Goal: Complete application form: Complete application form

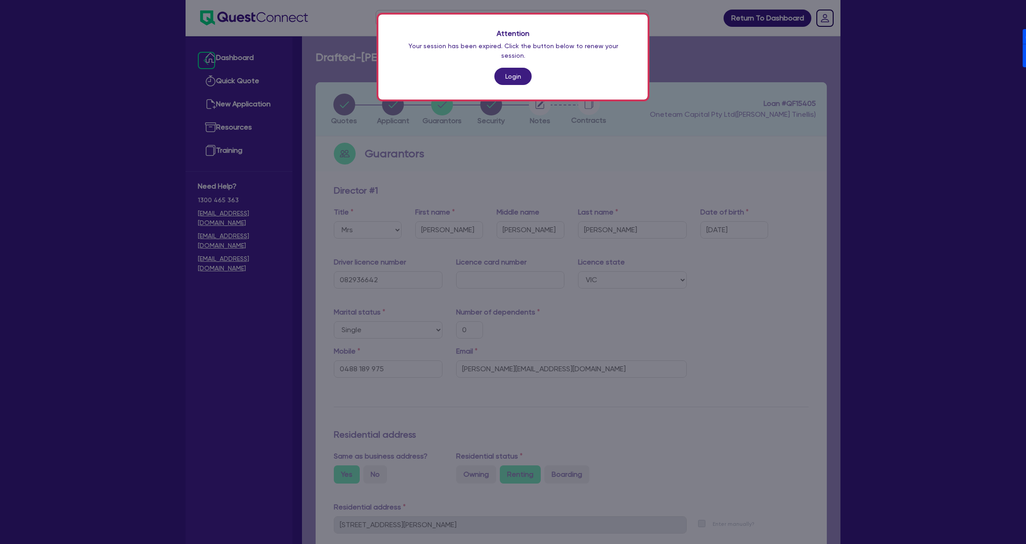
select select "MRS"
select select "VIC"
select select "SINGLE"
select select "HOUSEHOLD_PERSONAL"
select select "VEHICLE"
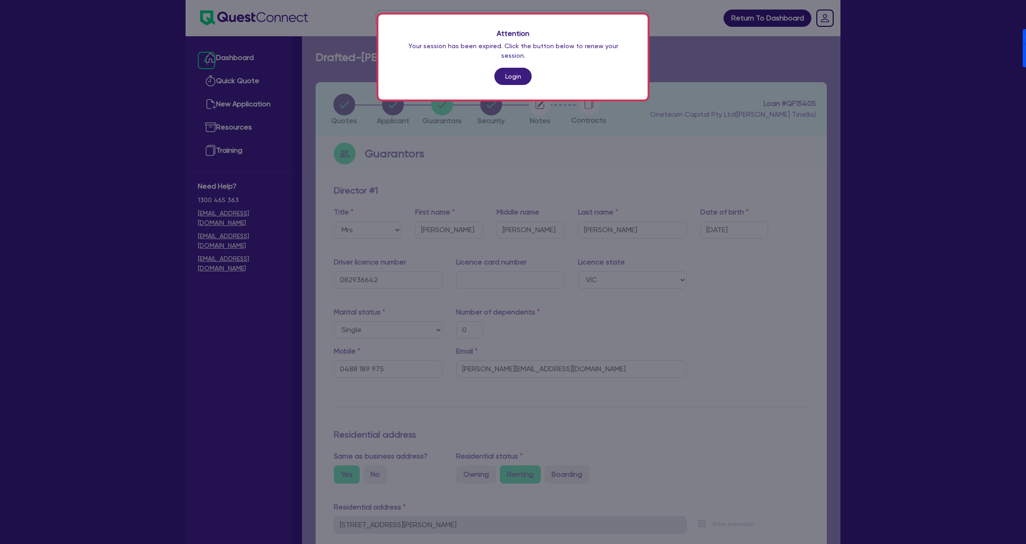
select select "CASH"
select select "OTHER"
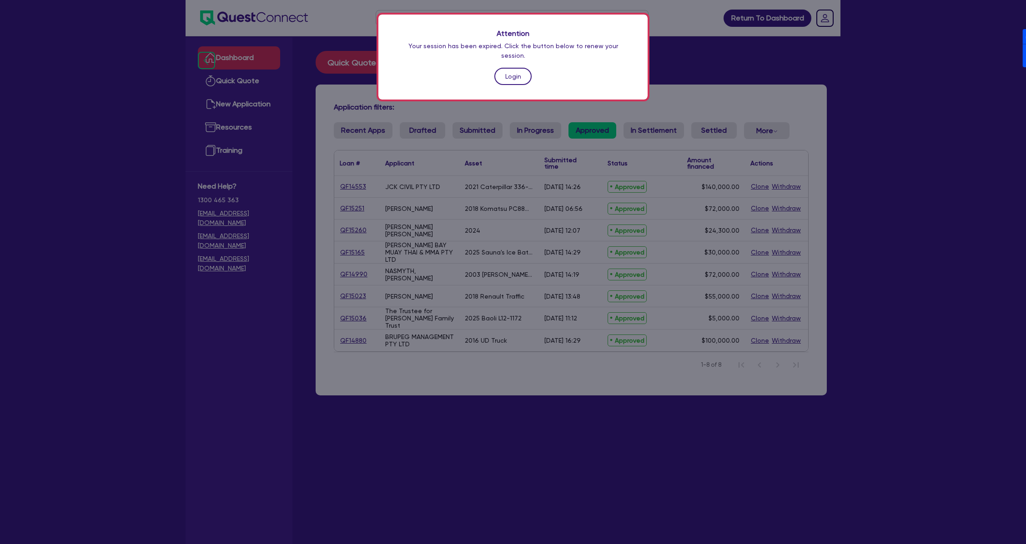
click at [507, 69] on link "Login" at bounding box center [512, 76] width 37 height 17
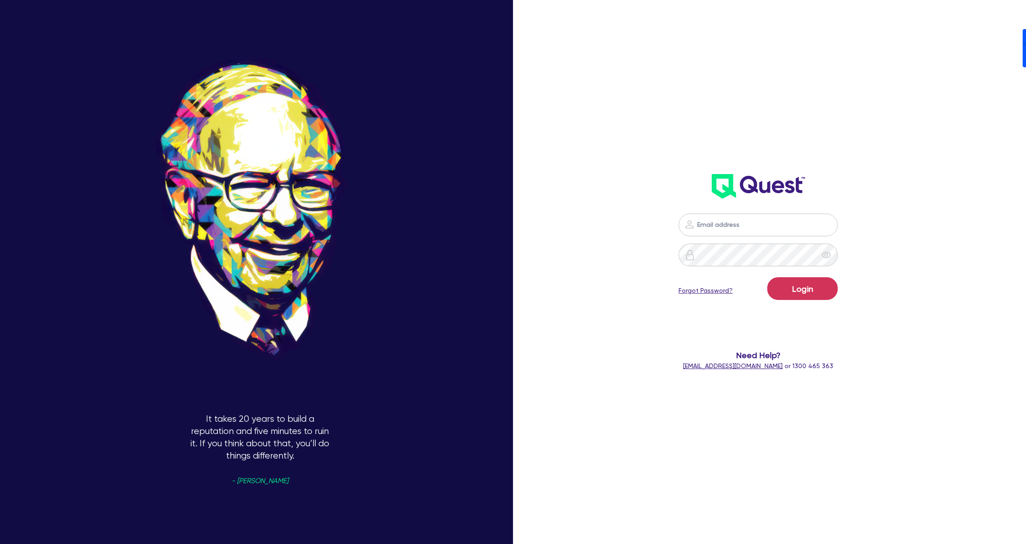
click at [0, 544] on nordpass-portal at bounding box center [0, 544] width 0 height 0
type input "dean.tinellis@quest.finance"
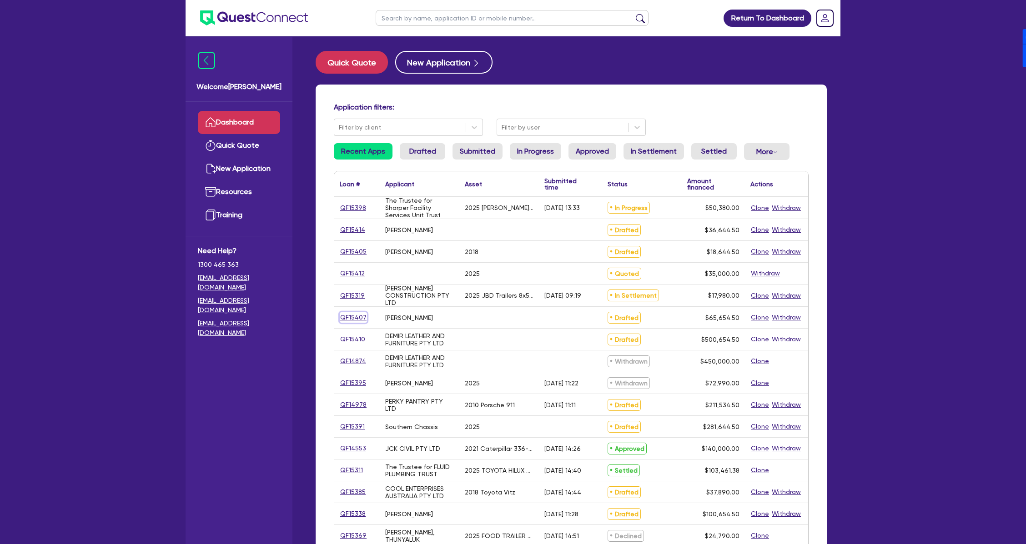
click at [348, 317] on link "QF15407" at bounding box center [353, 317] width 27 height 10
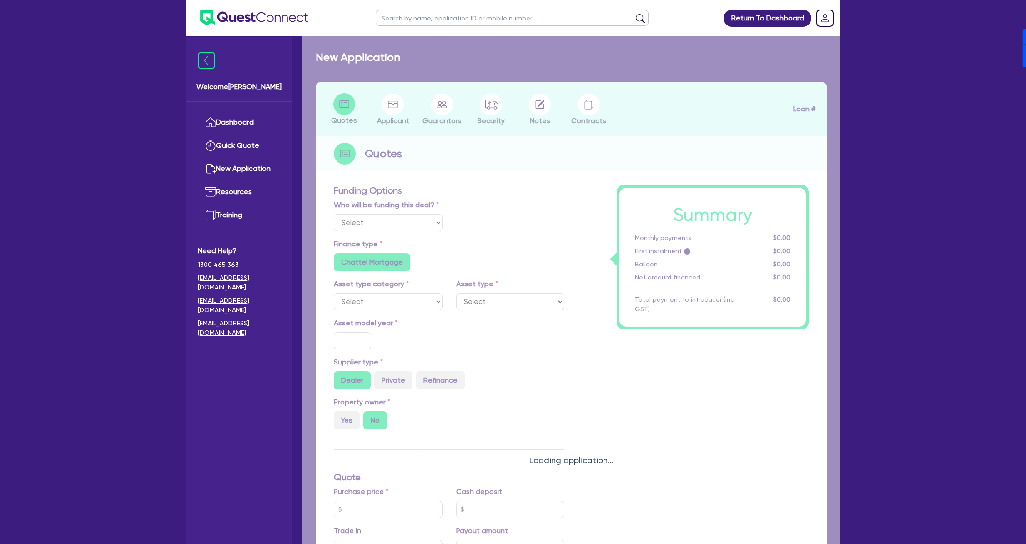
select select "Other"
radio input "false"
type input "65,000"
type input "4"
type input "2,626.18"
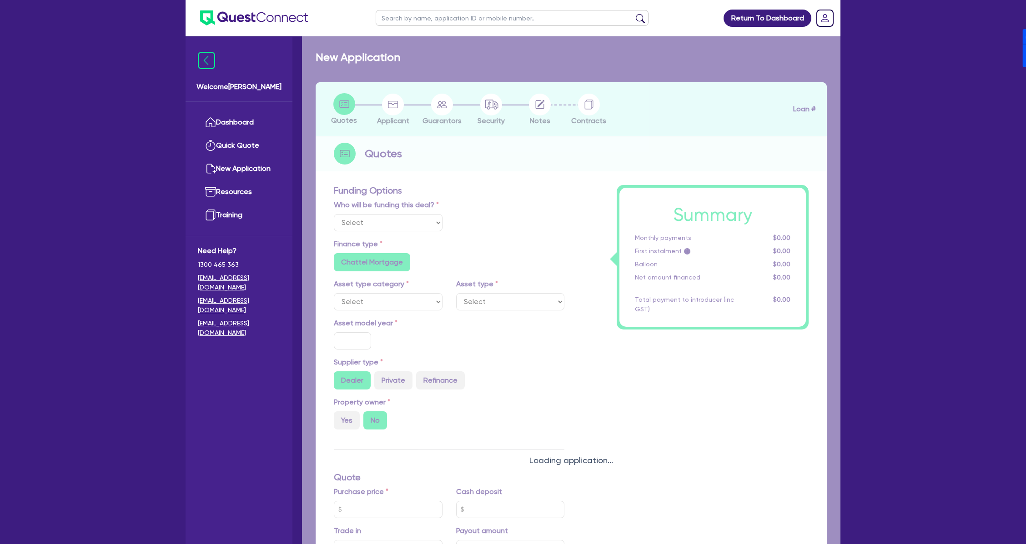
type input "17.95"
type input "900"
radio input "true"
radio input "false"
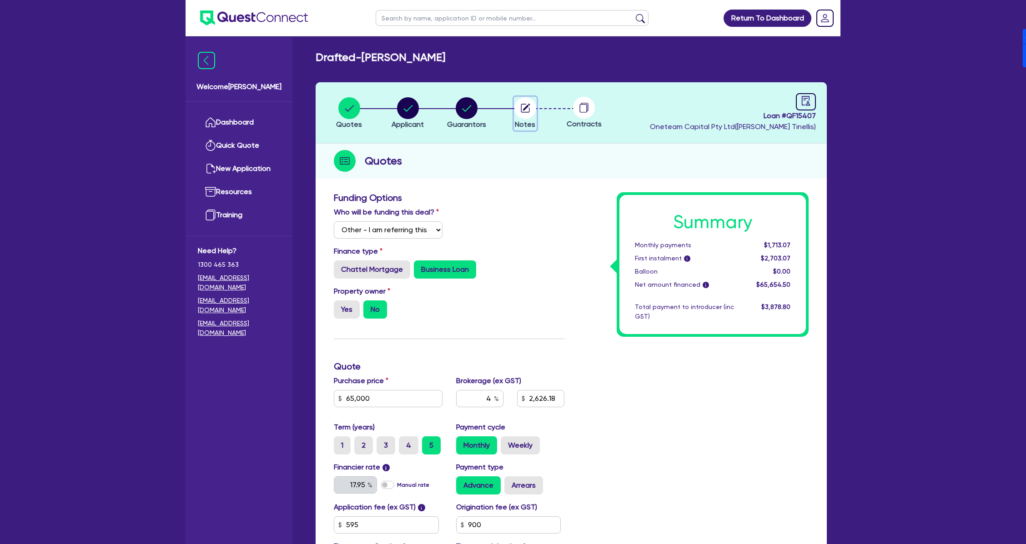
click at [535, 105] on circle "button" at bounding box center [525, 108] width 22 height 22
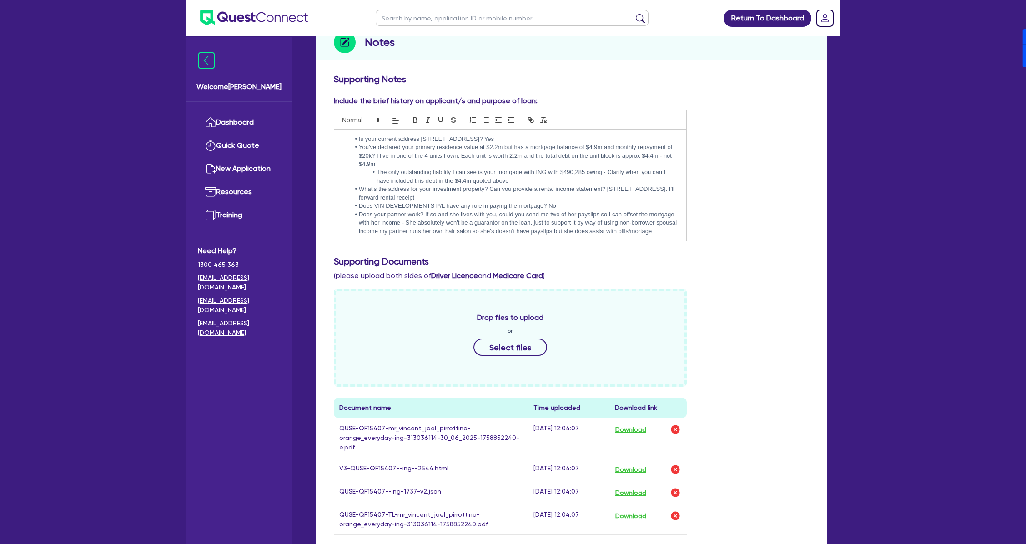
scroll to position [121, 0]
click at [610, 220] on li "Does your partner work? If so and she lives with you, could you send me two of …" at bounding box center [514, 220] width 329 height 25
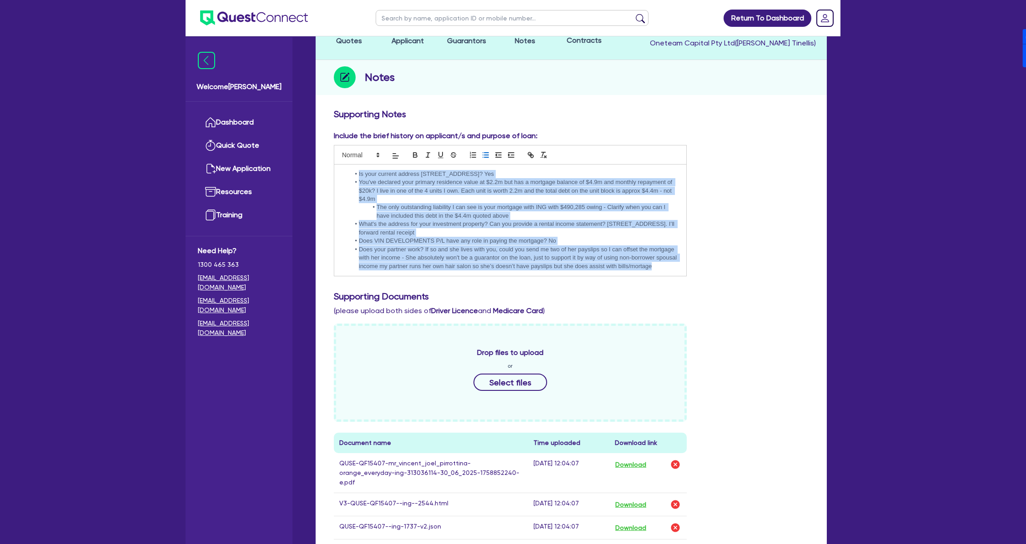
scroll to position [0, 0]
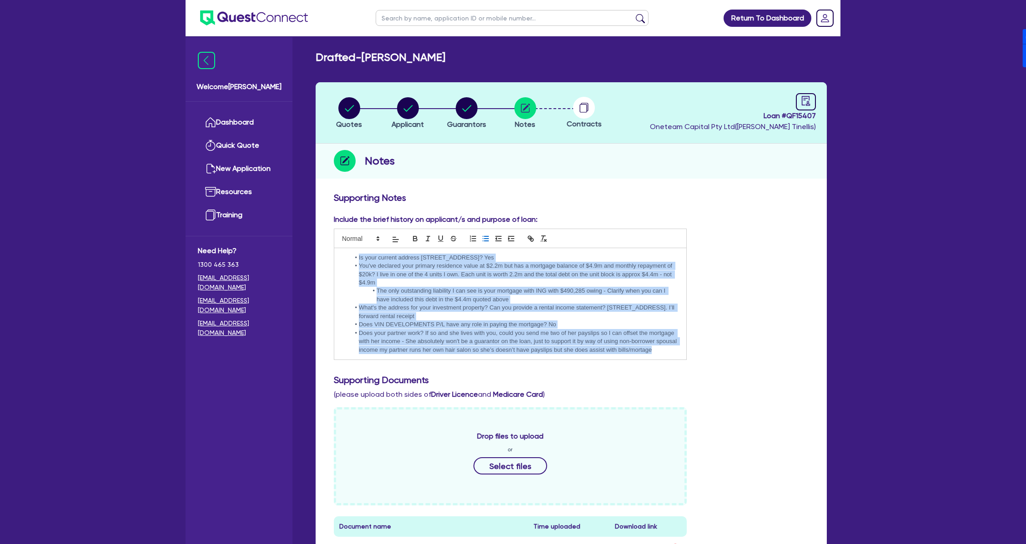
click at [382, 276] on li "You've declared your primary residence value at $2.2m but has a mortgage balanc…" at bounding box center [514, 274] width 329 height 25
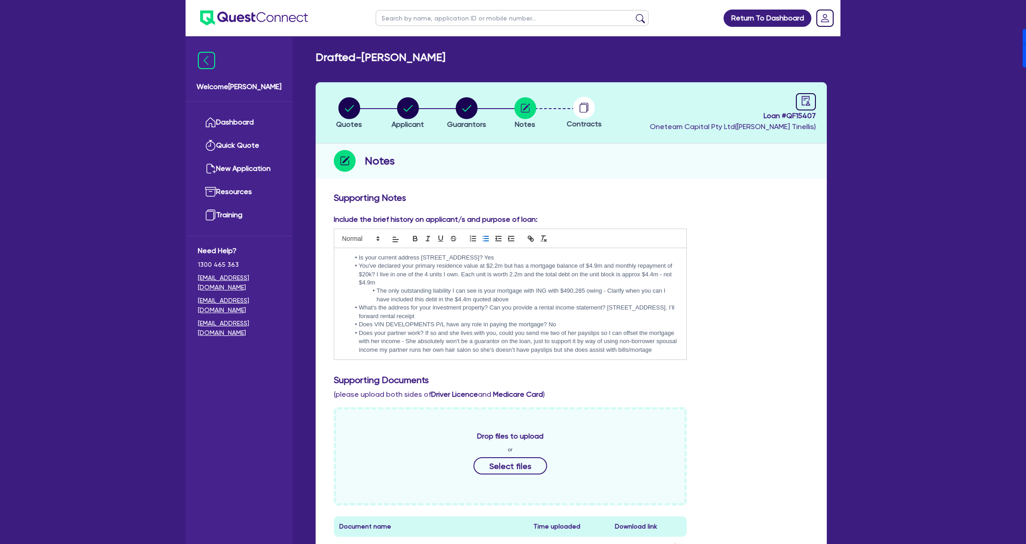
click at [357, 258] on li "Is your current address 81 Mountain View Ave Miami QLD 4220? Yes" at bounding box center [514, 258] width 329 height 8
